Goal: Book appointment/travel/reservation

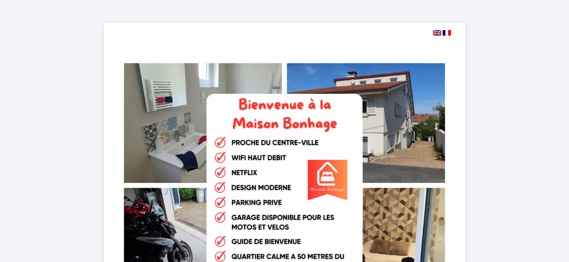
select select
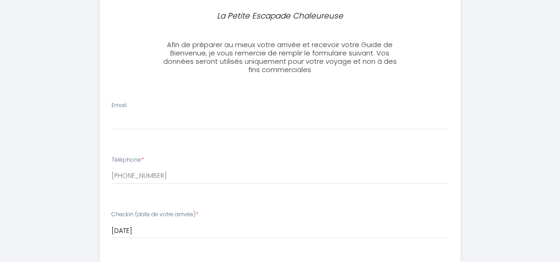
scroll to position [314, 0]
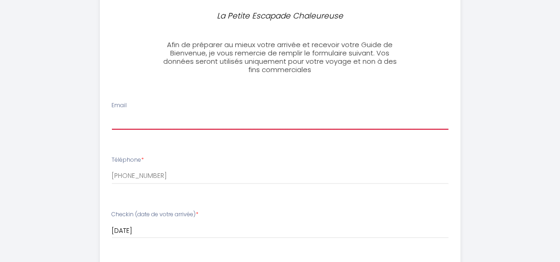
click at [148, 124] on input "Email" at bounding box center [280, 121] width 337 height 17
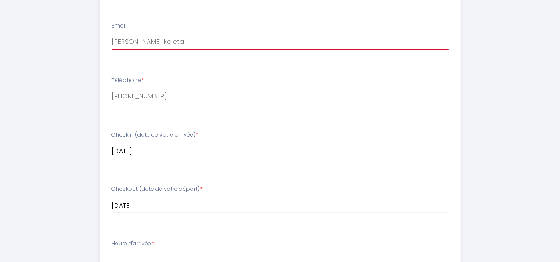
scroll to position [367, 0]
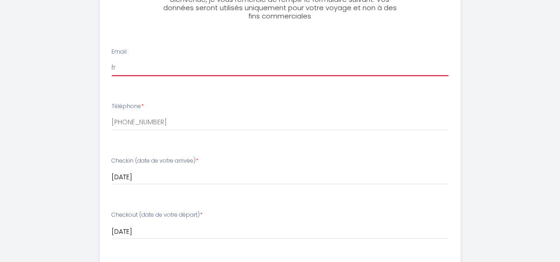
type input "f"
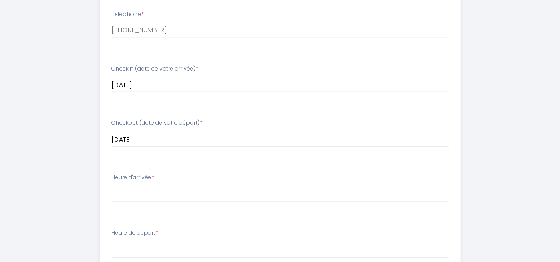
scroll to position [460, 0]
select select "18:00"
click option "18:00" at bounding box center [0, 0] width 0 height 0
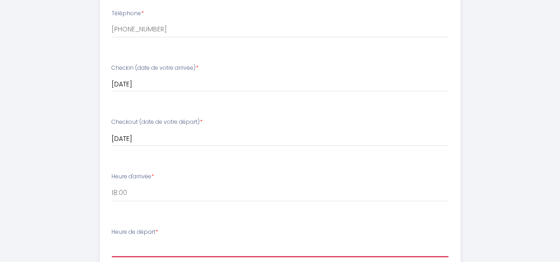
click at [112, 240] on select "00:00 00:30 01:00 01:30 02:00 02:30 03:00 03:30 04:00 04:30 05:00 05:30 06:00 0…" at bounding box center [280, 249] width 337 height 18
click option "09:00" at bounding box center [0, 0] width 0 height 0
click at [112, 240] on select "00:00 00:30 01:00 01:30 02:00 02:30 03:00 03:30 04:00 04:30 05:00 05:30 06:00 0…" at bounding box center [280, 249] width 337 height 18
select select "10:00"
click option "10:00" at bounding box center [0, 0] width 0 height 0
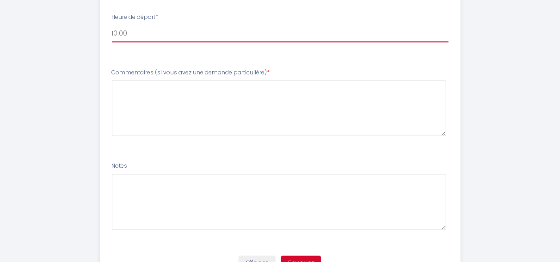
scroll to position [721, 0]
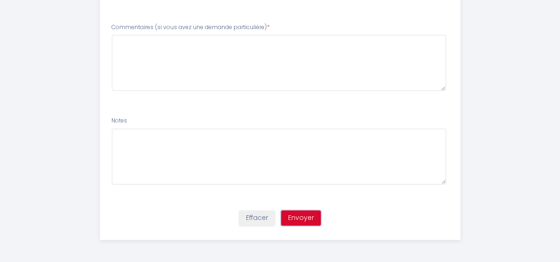
click at [305, 219] on button "Envoyer" at bounding box center [301, 219] width 40 height 16
click at [298, 219] on button "Envoyer" at bounding box center [301, 219] width 40 height 16
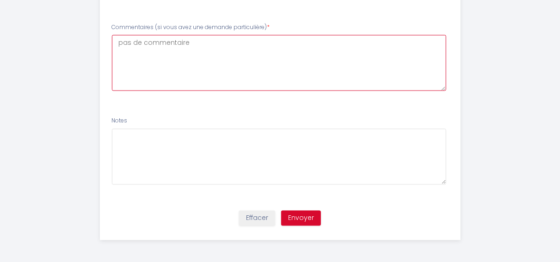
type particulière\)6 "pas de commentaire"
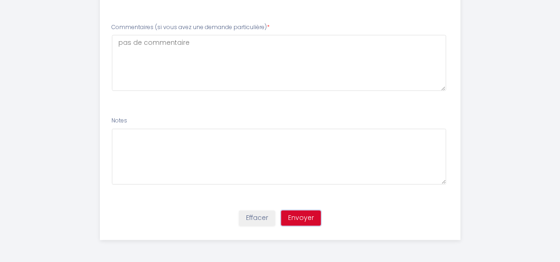
click at [301, 218] on button "Envoyer" at bounding box center [301, 219] width 40 height 16
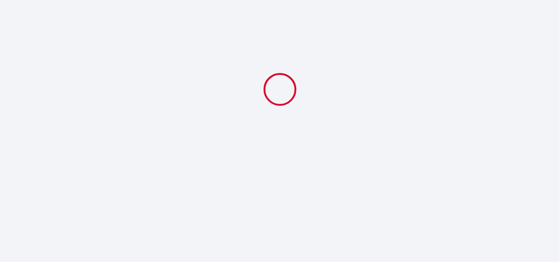
select select "10:00"
